Goal: Find specific page/section: Find specific page/section

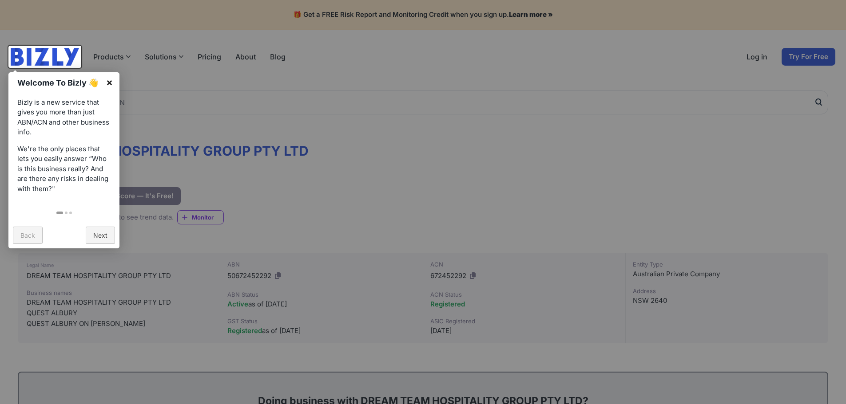
click at [110, 81] on link "×" at bounding box center [109, 82] width 20 height 20
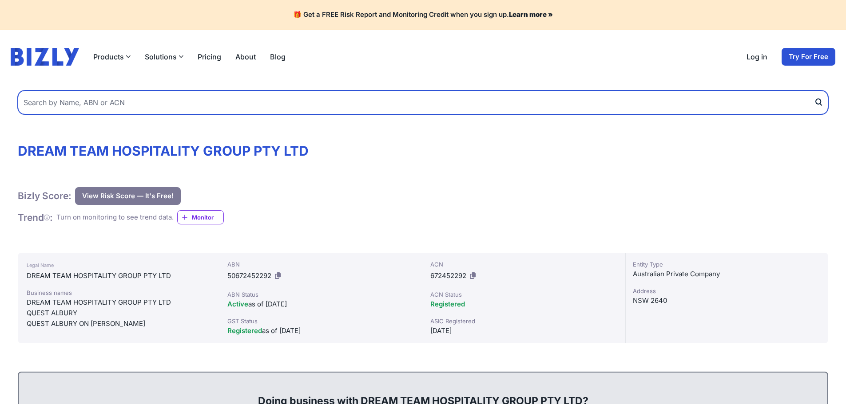
click at [105, 98] on input "text" at bounding box center [423, 103] width 810 height 24
type input "red pearl"
click at [814, 91] on button "submit" at bounding box center [821, 103] width 14 height 24
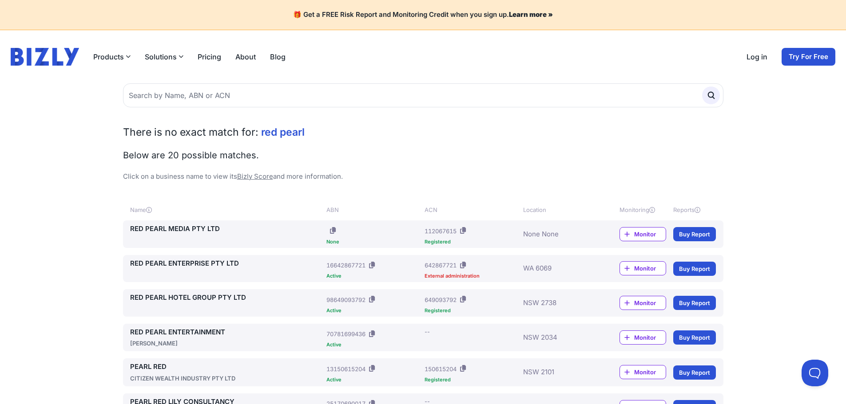
scroll to position [119, 0]
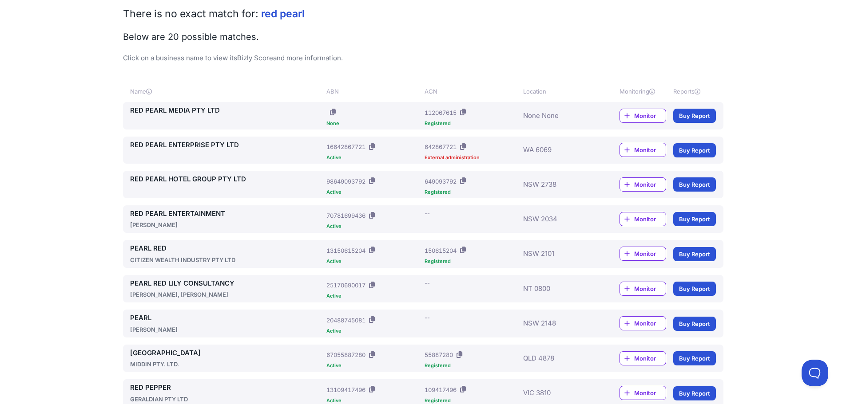
click at [184, 182] on link "RED PEARL HOTEL GROUP PTY LTD" at bounding box center [226, 179] width 193 height 10
